Goal: Information Seeking & Learning: Check status

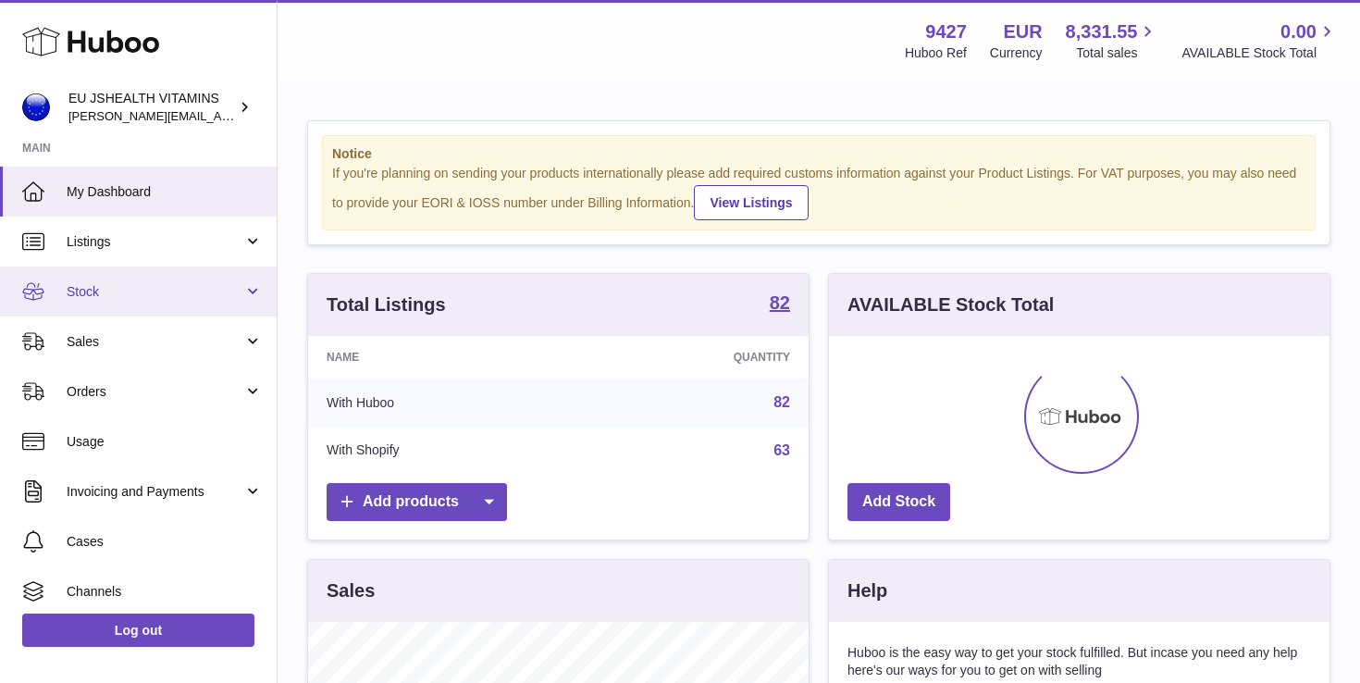
scroll to position [289, 501]
click at [142, 291] on span "Stock" at bounding box center [155, 292] width 177 height 18
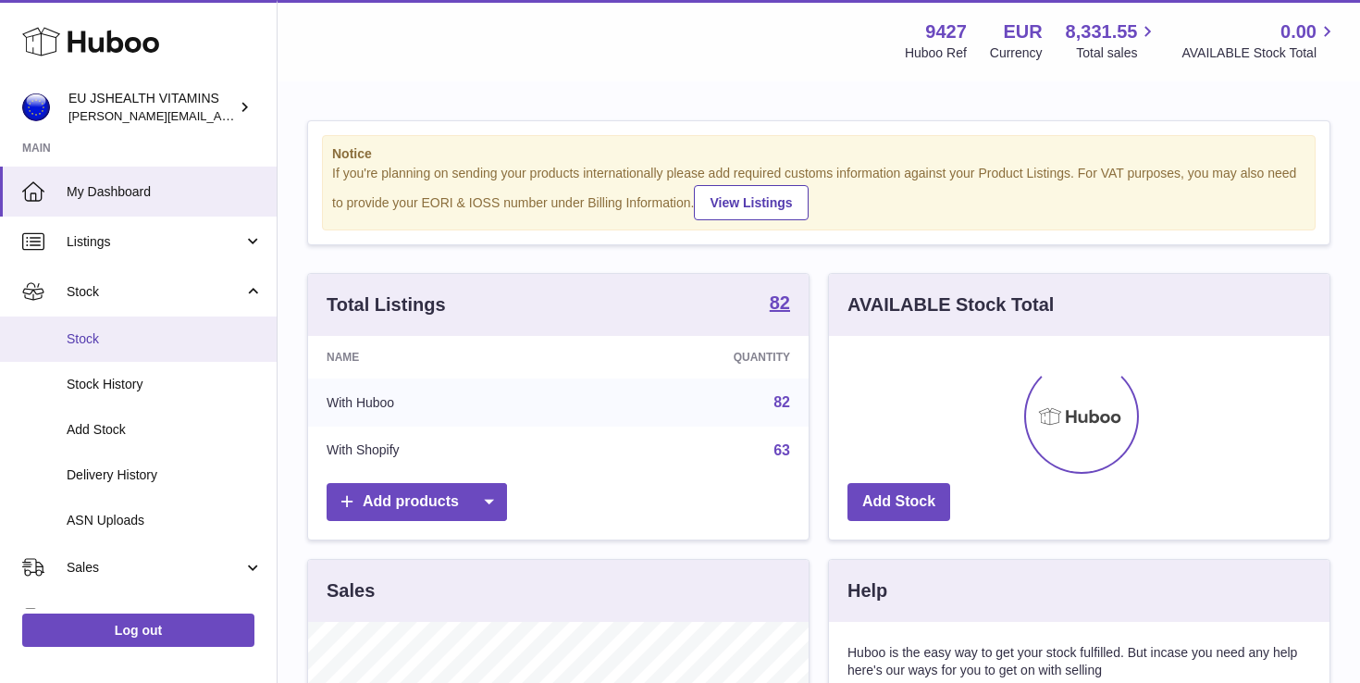
click at [143, 332] on span "Stock" at bounding box center [165, 339] width 196 height 18
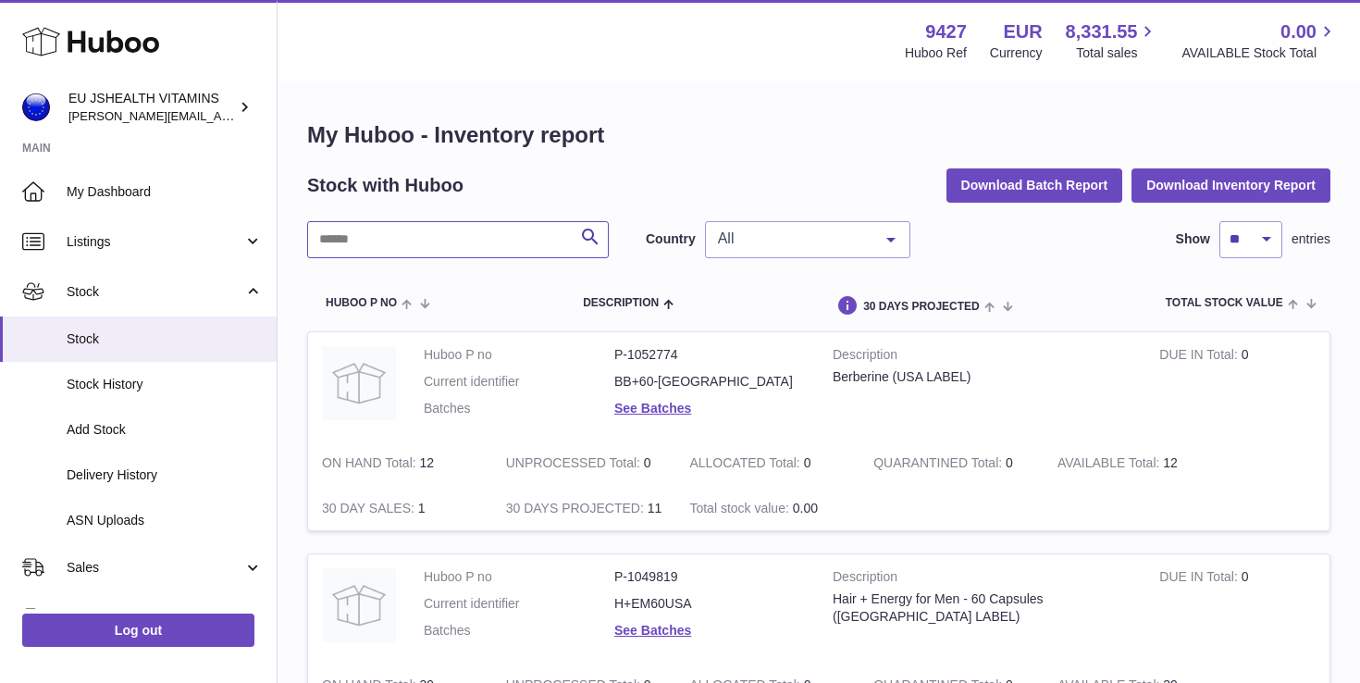
click at [369, 238] on input "text" at bounding box center [458, 239] width 302 height 37
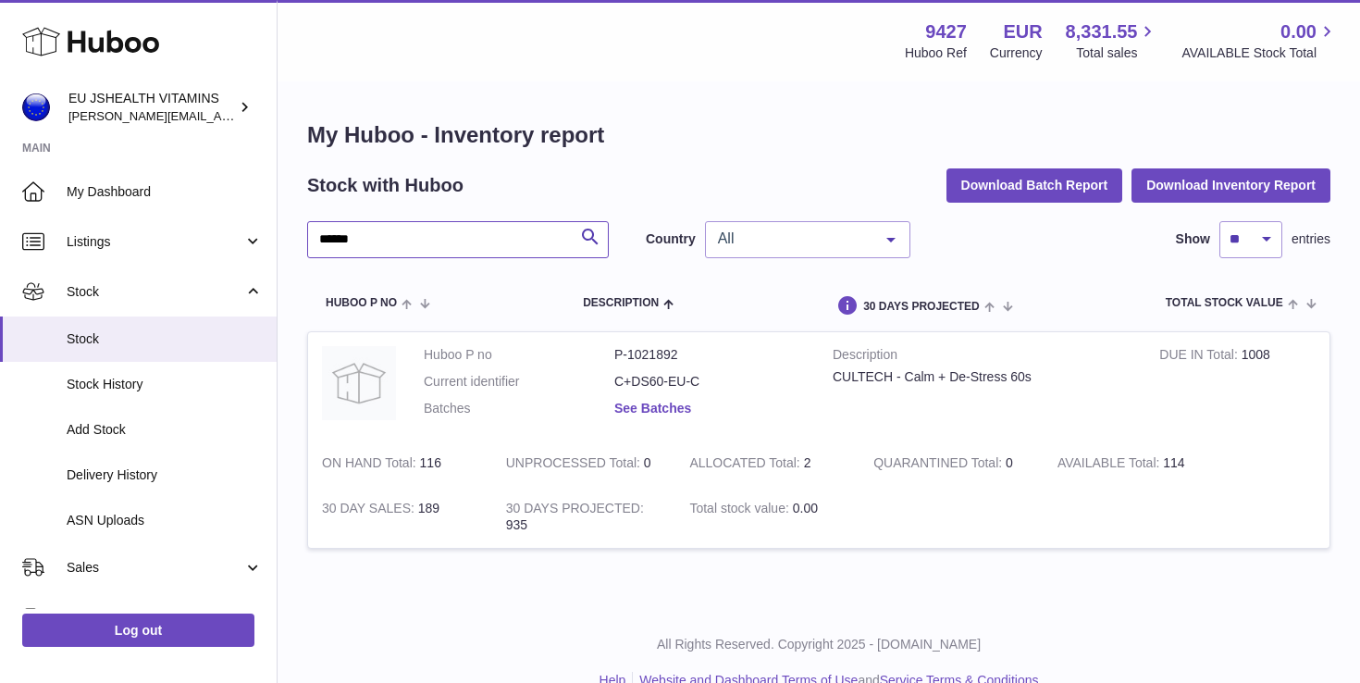
type input "******"
click at [657, 410] on link "See Batches" at bounding box center [652, 408] width 77 height 15
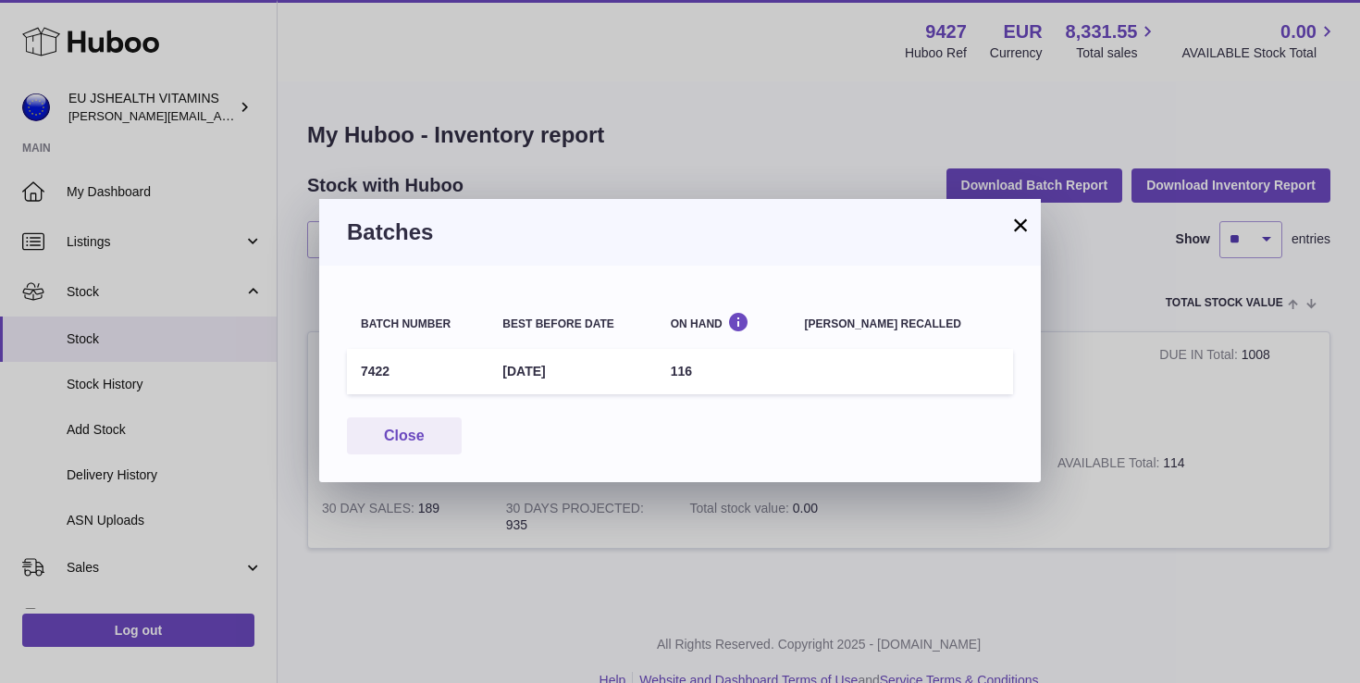
drag, startPoint x: 743, startPoint y: 372, endPoint x: 359, endPoint y: 371, distance: 384.0
click at [359, 371] on tr "7422 30th Nov 2025 116" at bounding box center [680, 371] width 666 height 45
copy tr "7422 30th Nov 2025 116"
click at [389, 435] on button "Close" at bounding box center [404, 436] width 115 height 38
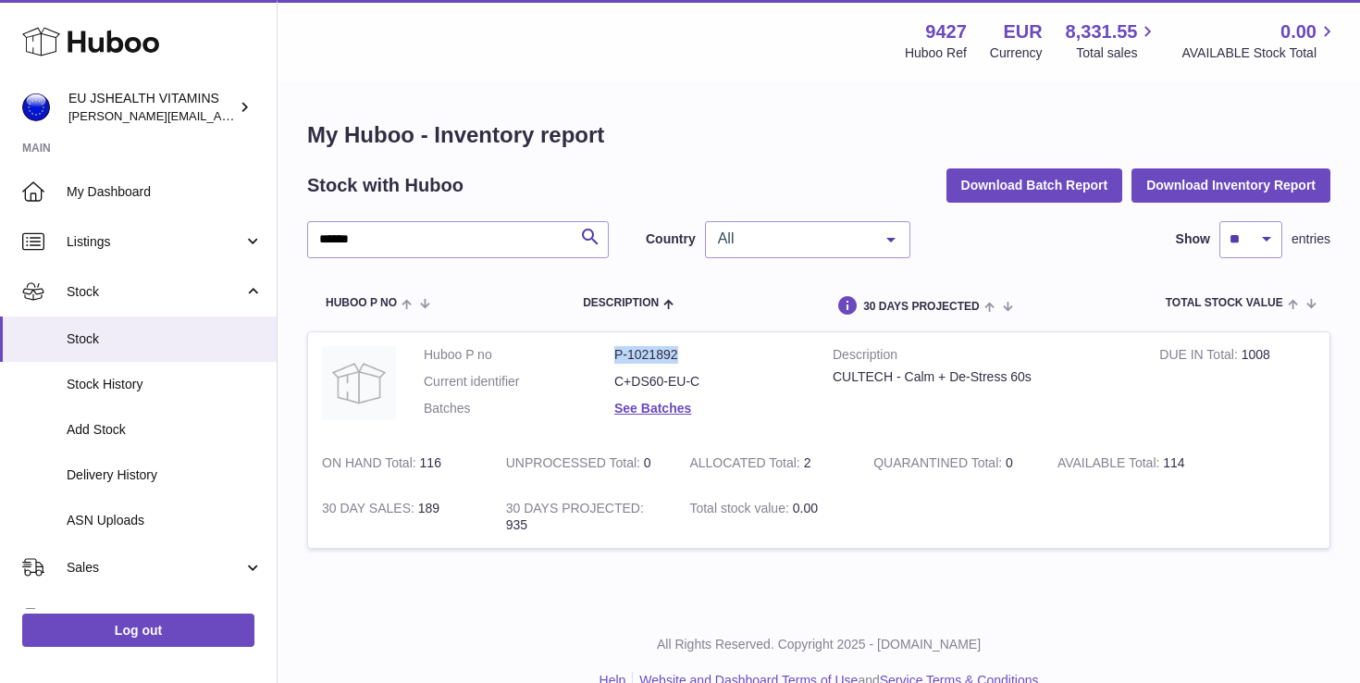
drag, startPoint x: 686, startPoint y: 356, endPoint x: 595, endPoint y: 355, distance: 90.7
click at [595, 355] on dl "Huboo P no P-1021892 Current identifier C+DS60-EU-C Batches See Batches" at bounding box center [614, 386] width 381 height 80
copy dl "P-1021892"
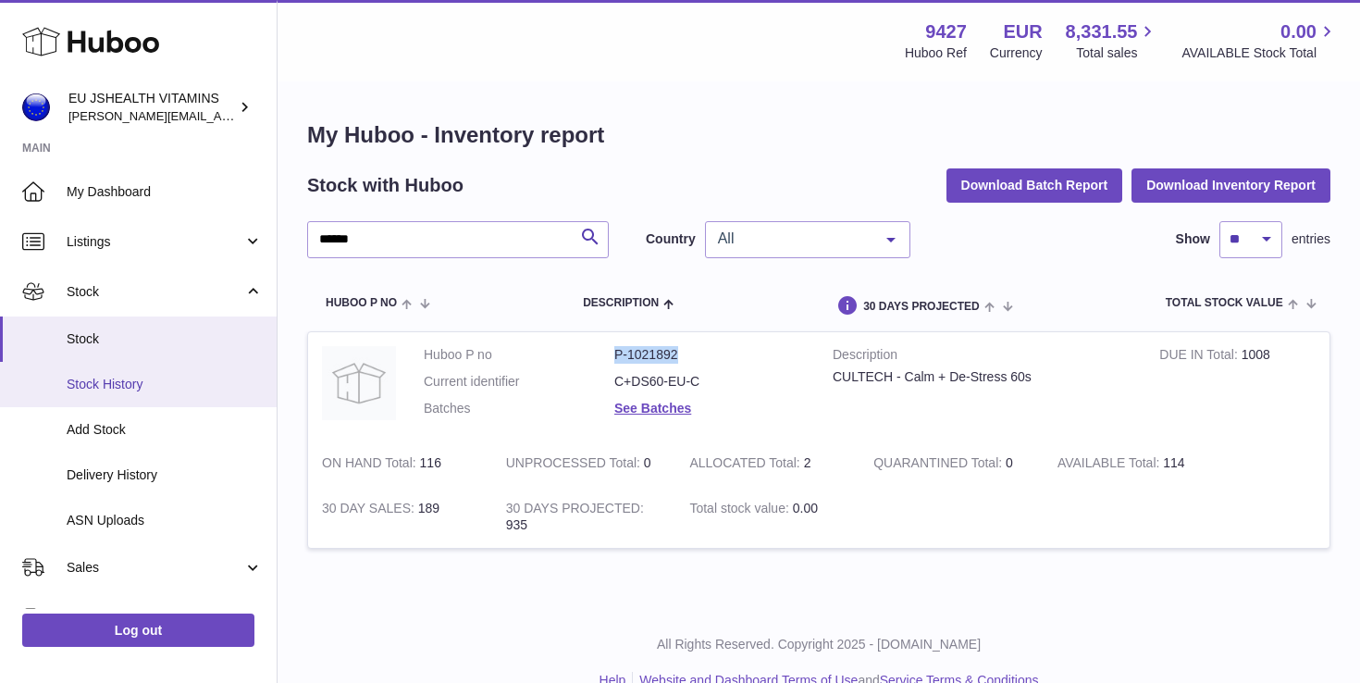
click at [175, 393] on link "Stock History" at bounding box center [138, 384] width 277 height 45
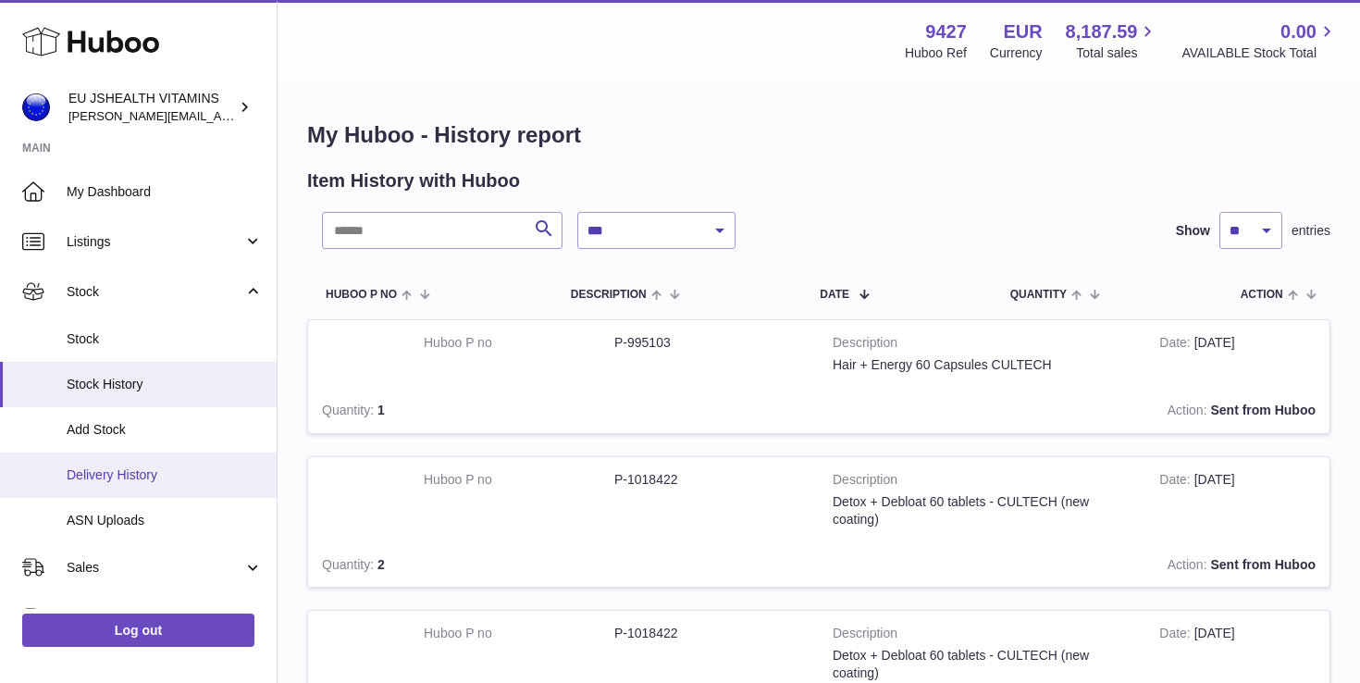
click at [179, 478] on span "Delivery History" at bounding box center [165, 475] width 196 height 18
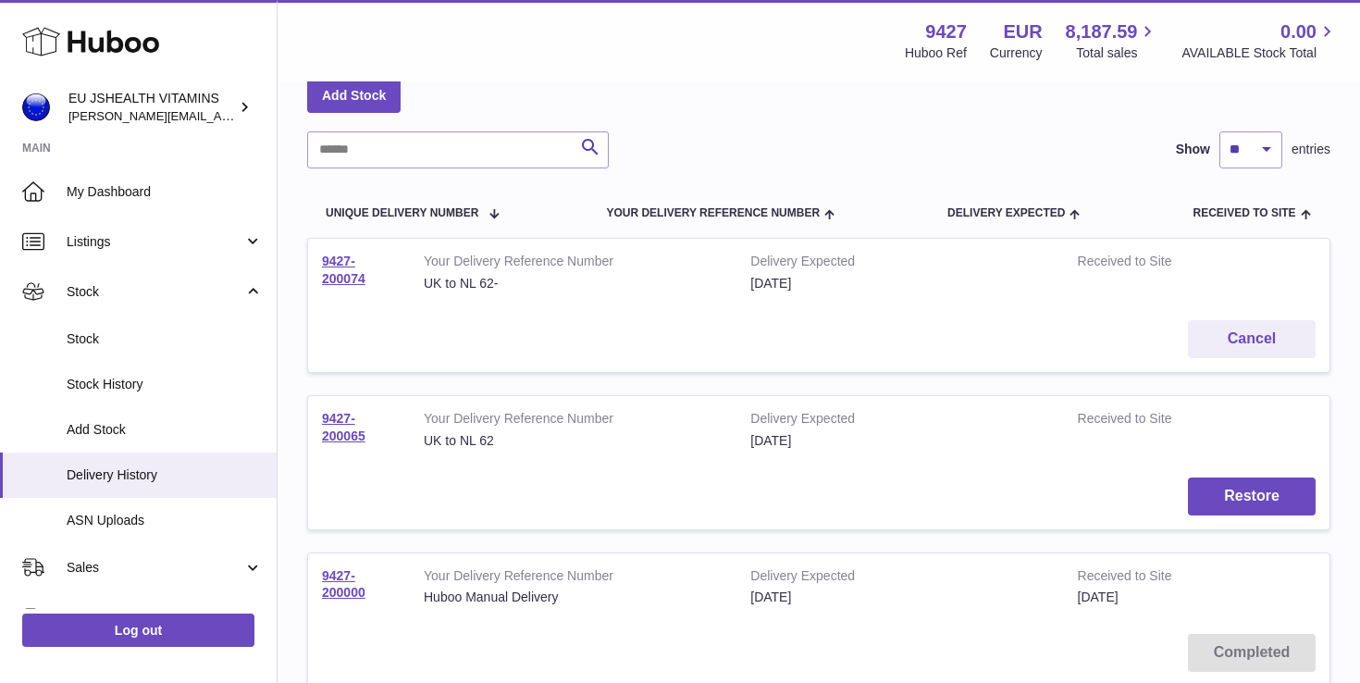
scroll to position [133, 0]
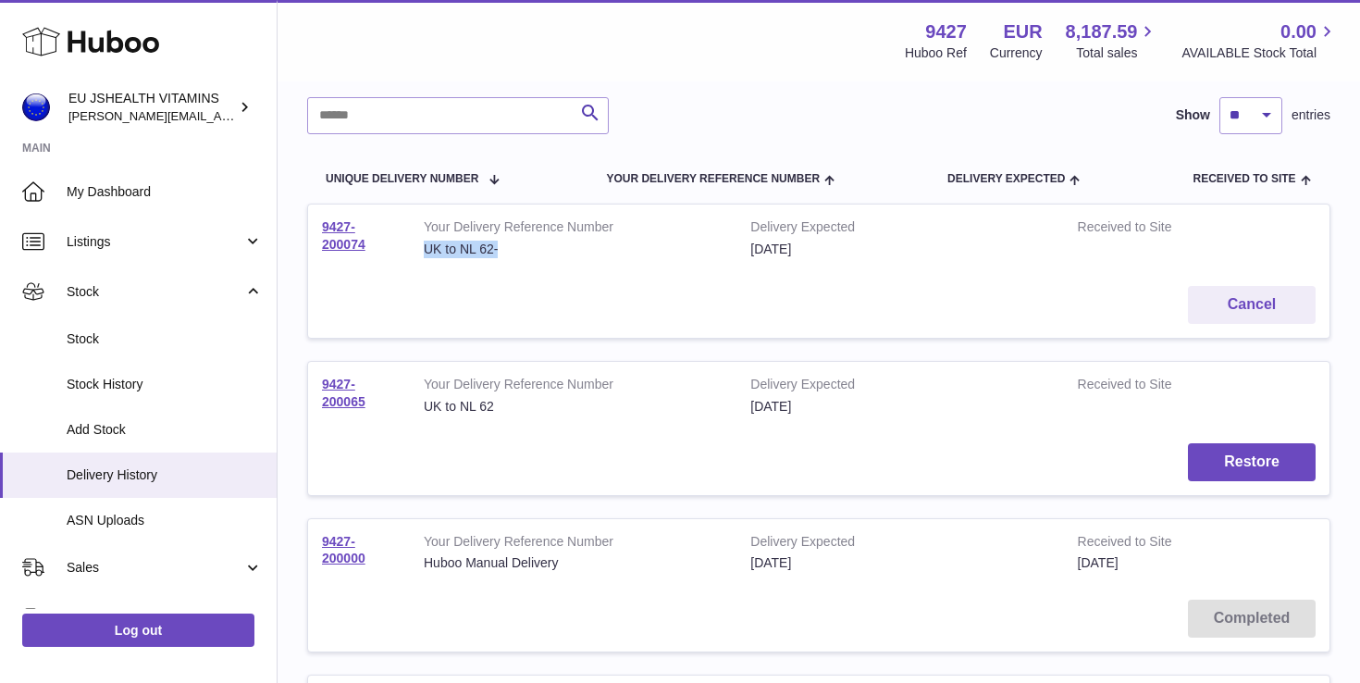
drag, startPoint x: 501, startPoint y: 244, endPoint x: 415, endPoint y: 244, distance: 85.1
click at [415, 244] on td "Your Delivery Reference Number UK to NL 62-" at bounding box center [573, 238] width 327 height 68
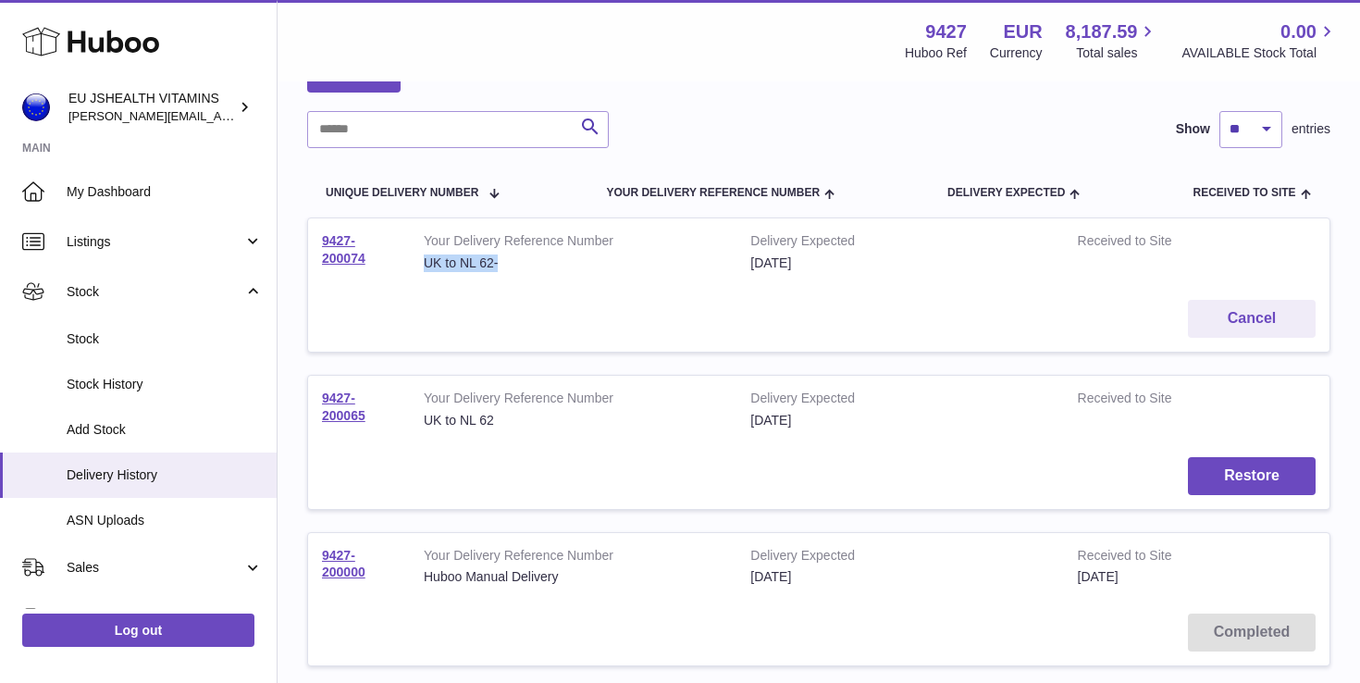
scroll to position [118, 0]
drag, startPoint x: 383, startPoint y: 259, endPoint x: 319, endPoint y: 243, distance: 65.7
click at [319, 243] on td "9427-200074" at bounding box center [359, 253] width 102 height 68
copy link "9427-200074"
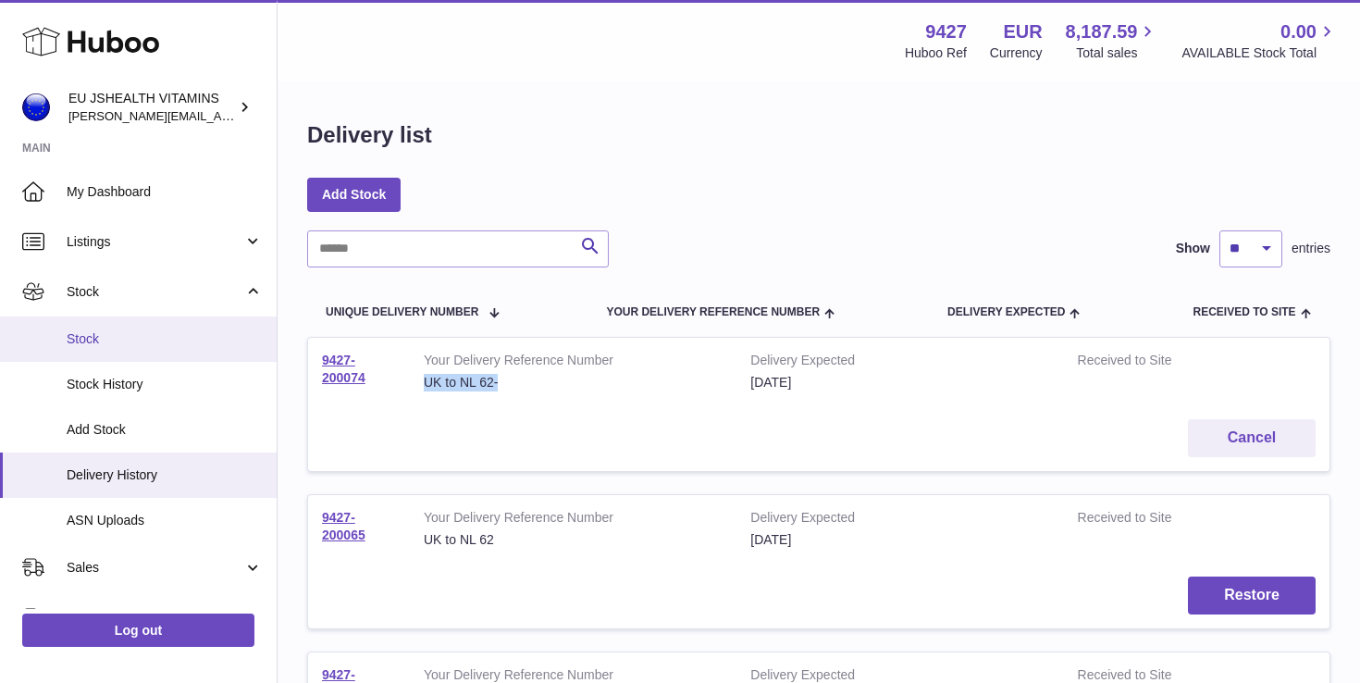
click at [141, 340] on span "Stock" at bounding box center [165, 339] width 196 height 18
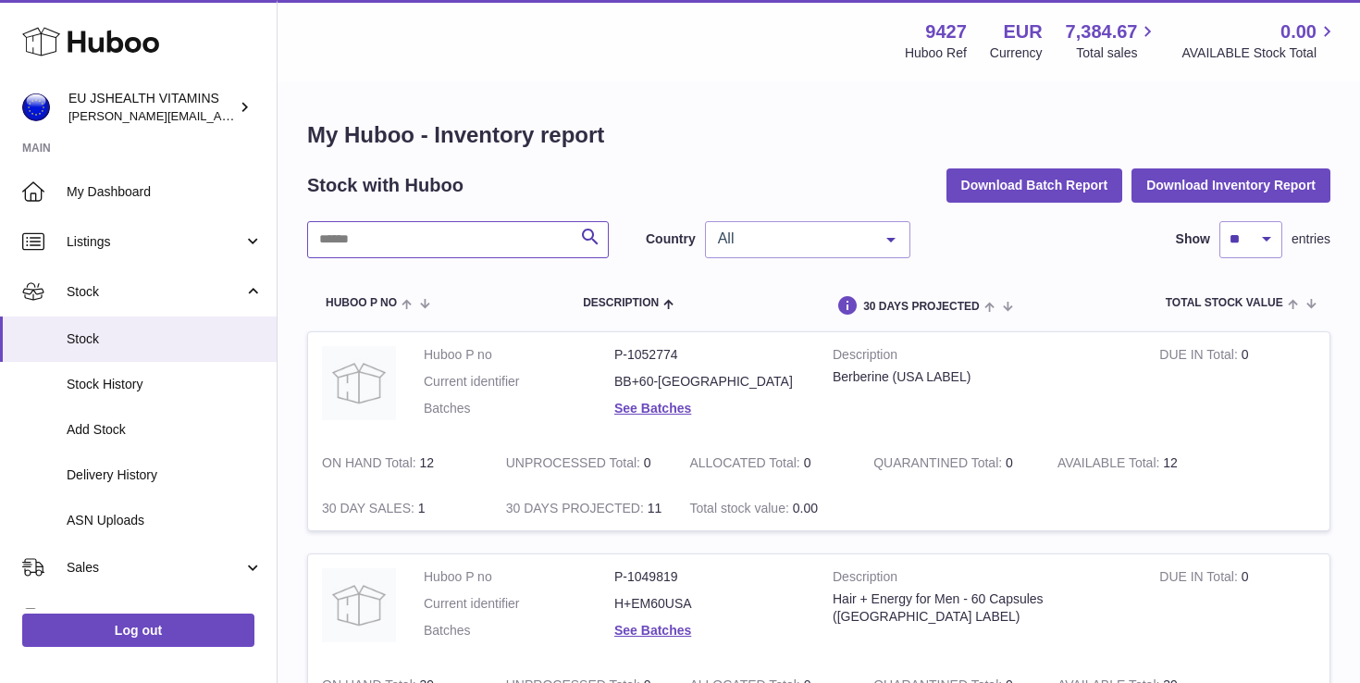
click at [440, 240] on input "text" at bounding box center [458, 239] width 302 height 37
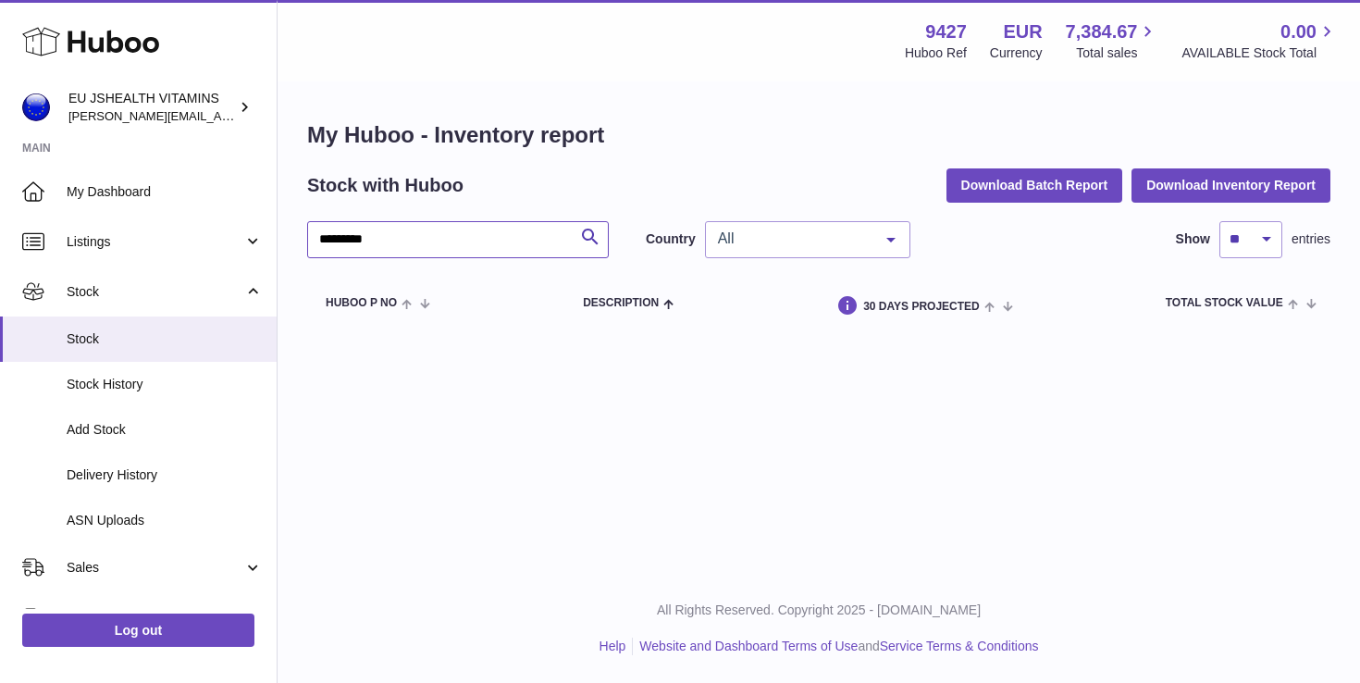
drag, startPoint x: 389, startPoint y: 236, endPoint x: 339, endPoint y: 235, distance: 50.0
click at [339, 235] on input "********" at bounding box center [458, 239] width 302 height 37
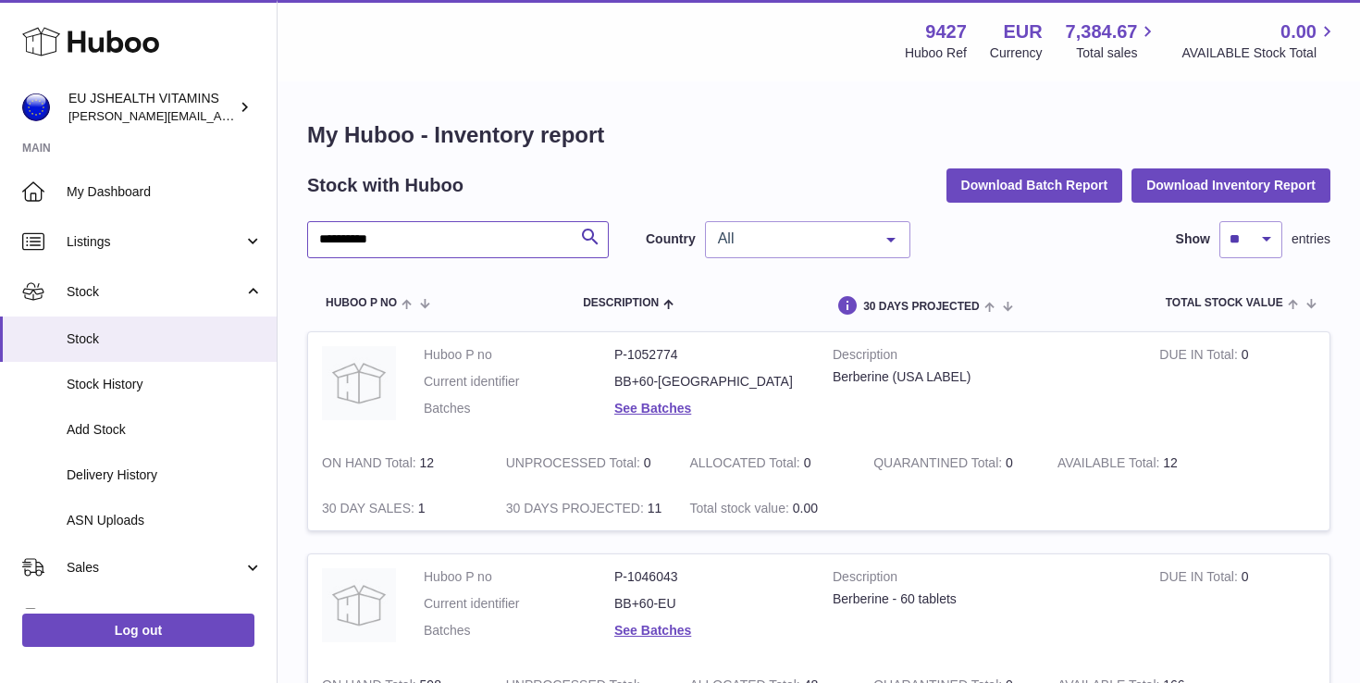
scroll to position [257, 0]
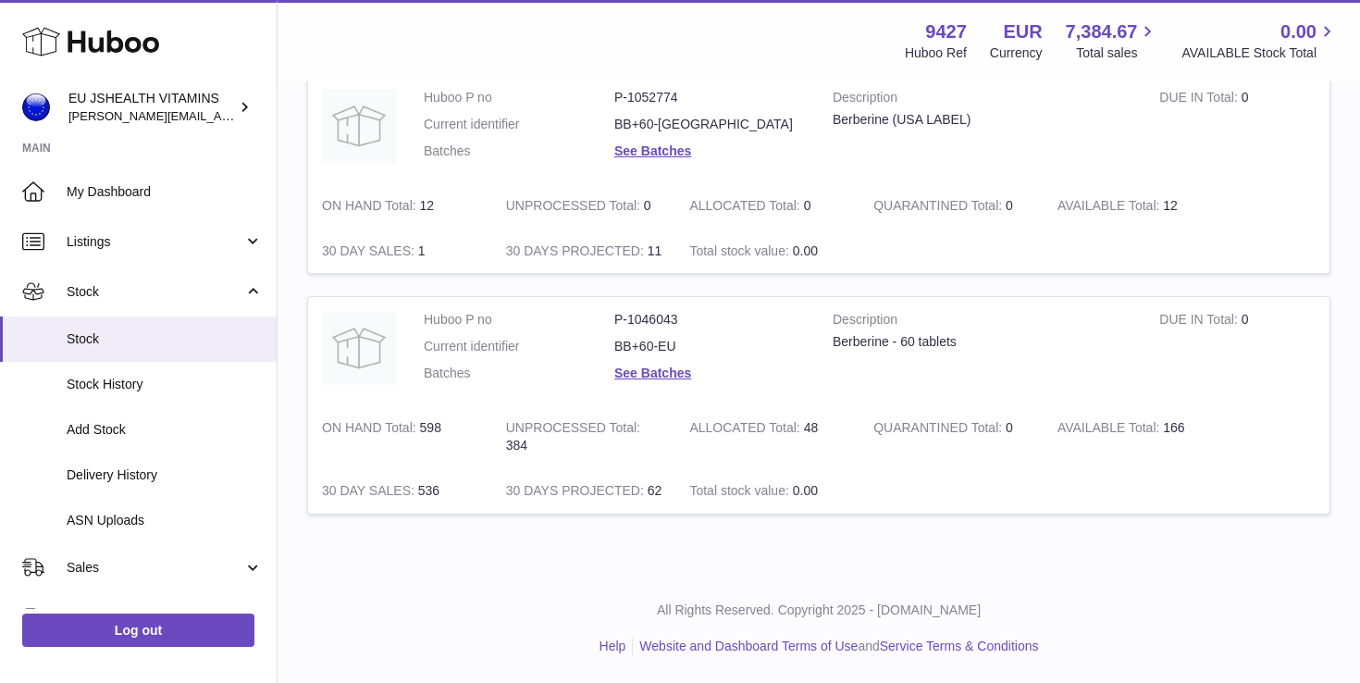
type input "*********"
drag, startPoint x: 690, startPoint y: 340, endPoint x: 612, endPoint y: 339, distance: 77.7
click at [612, 339] on dl "Huboo P no P-1046043 Current identifier BB+60-EU Batches See Batches" at bounding box center [614, 351] width 381 height 80
click at [633, 349] on dd "BB+60-EU" at bounding box center [709, 347] width 191 height 18
click at [655, 376] on link "See Batches" at bounding box center [652, 372] width 77 height 15
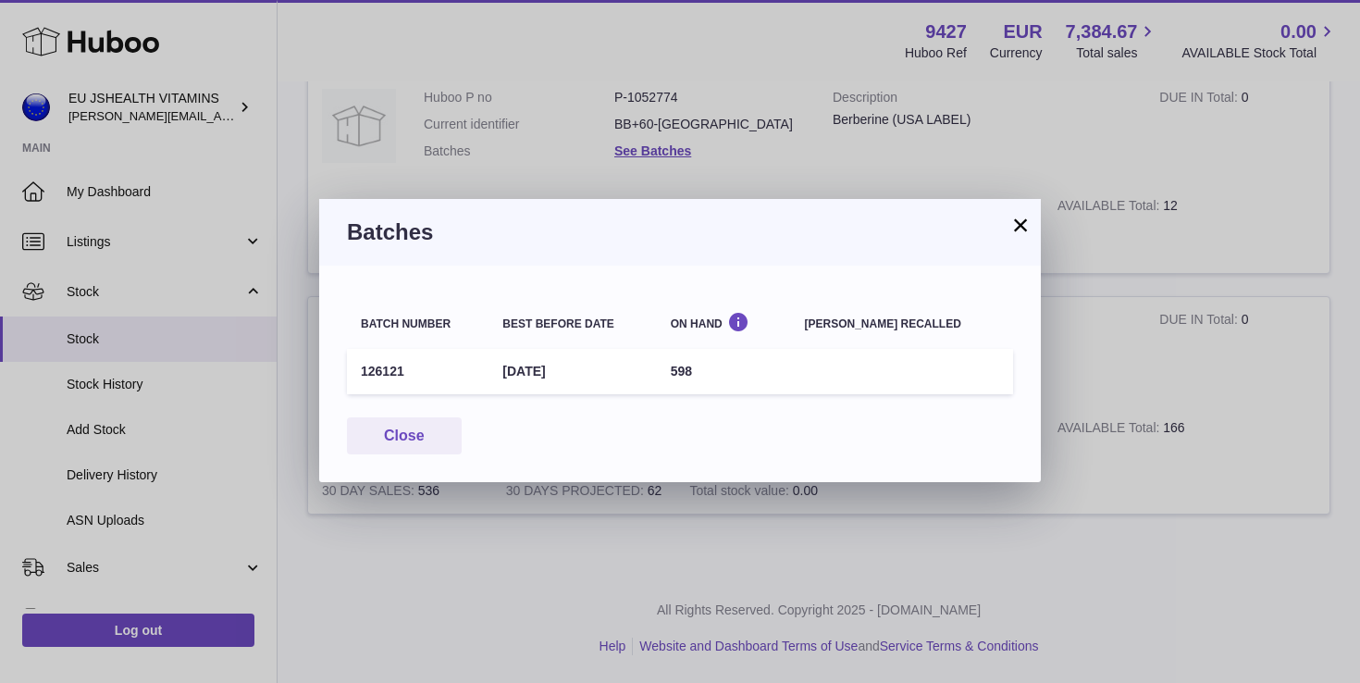
click at [1011, 223] on button "×" at bounding box center [1020, 225] width 22 height 22
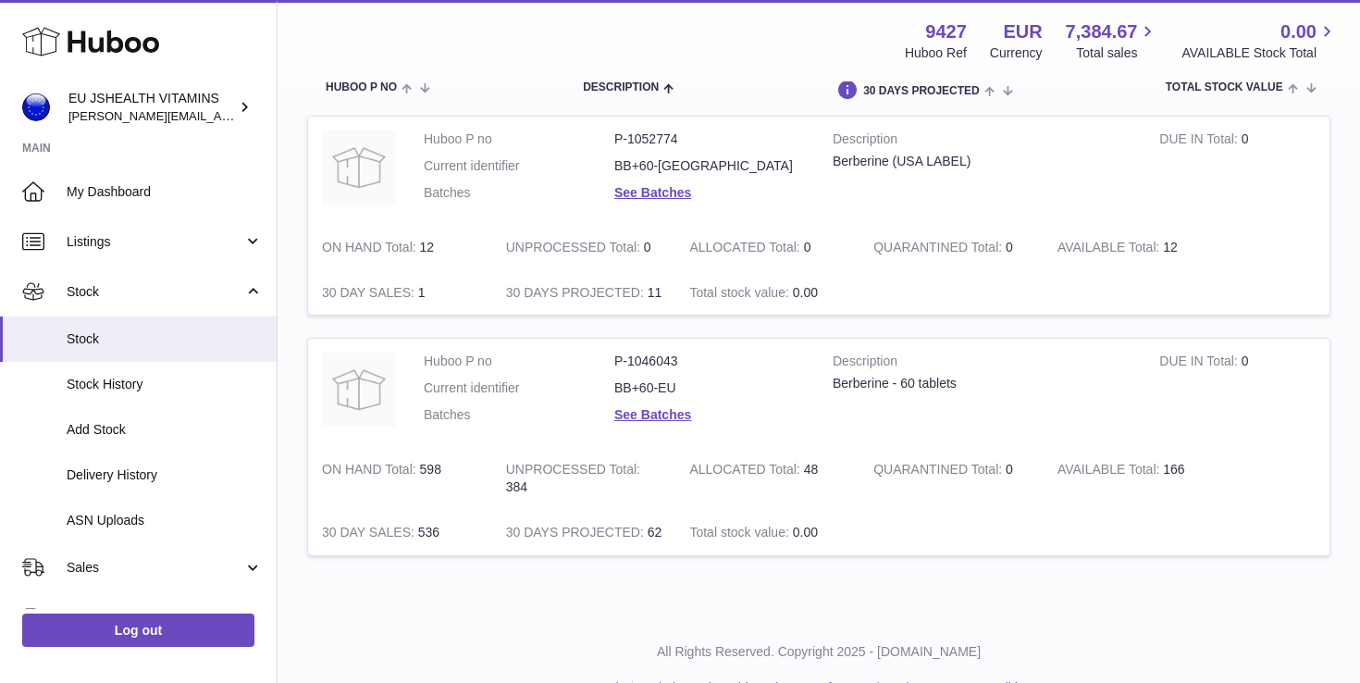
scroll to position [213, 0]
click at [654, 423] on link "See Batches" at bounding box center [652, 417] width 77 height 15
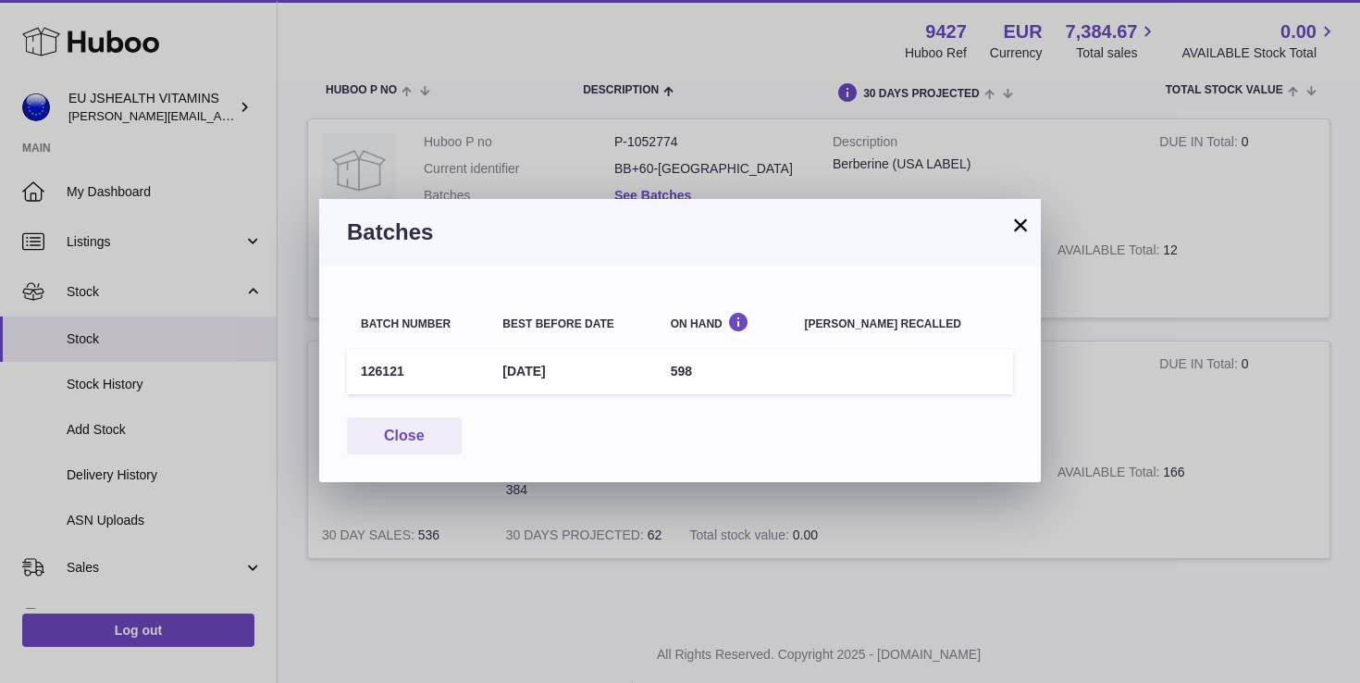
click at [1016, 229] on button "×" at bounding box center [1020, 225] width 22 height 22
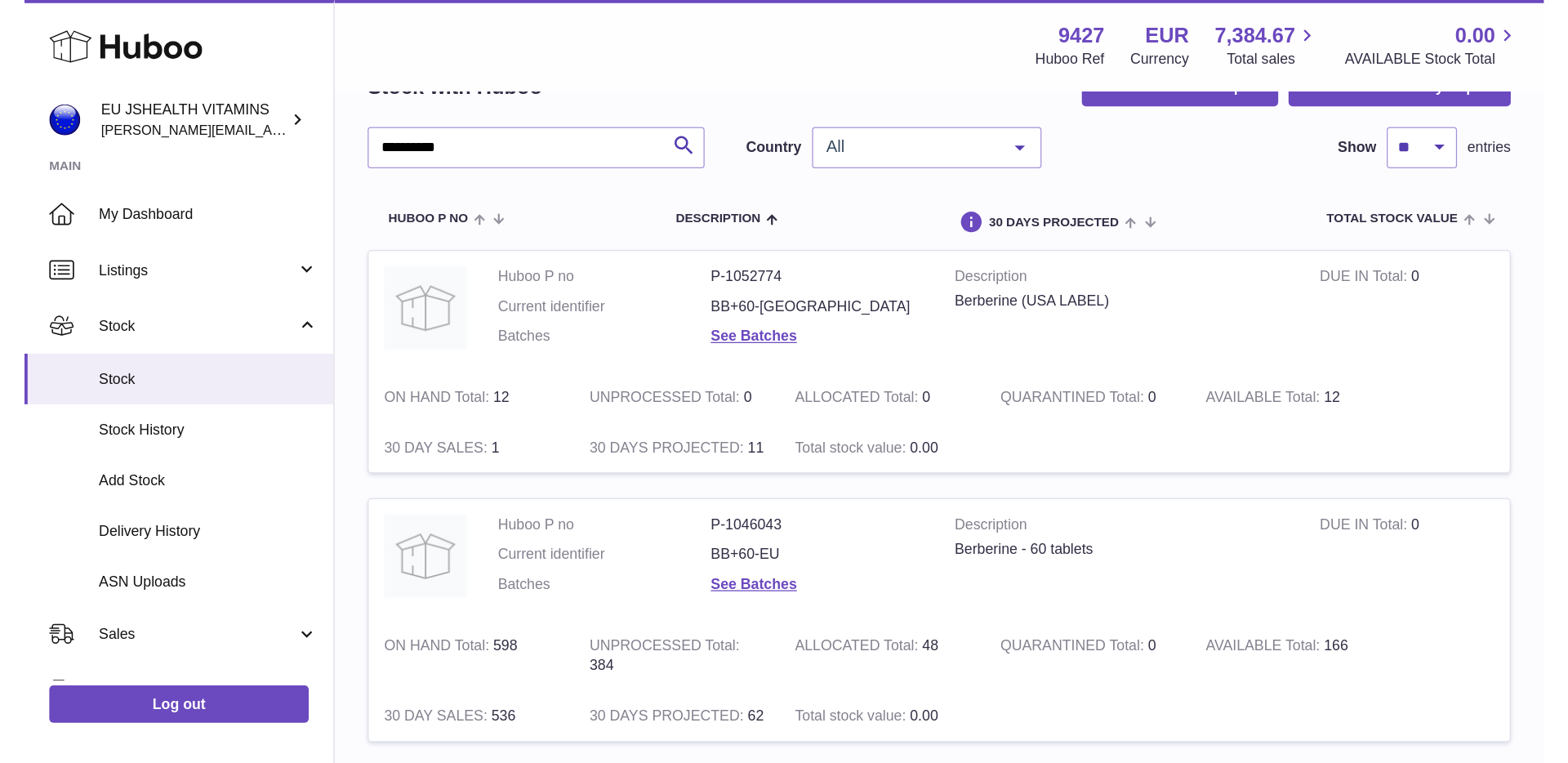
scroll to position [0, 0]
